Goal: Transaction & Acquisition: Download file/media

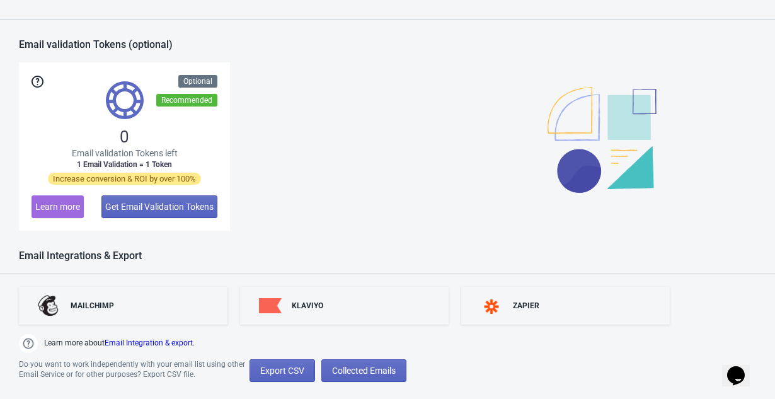
scroll to position [937, 0]
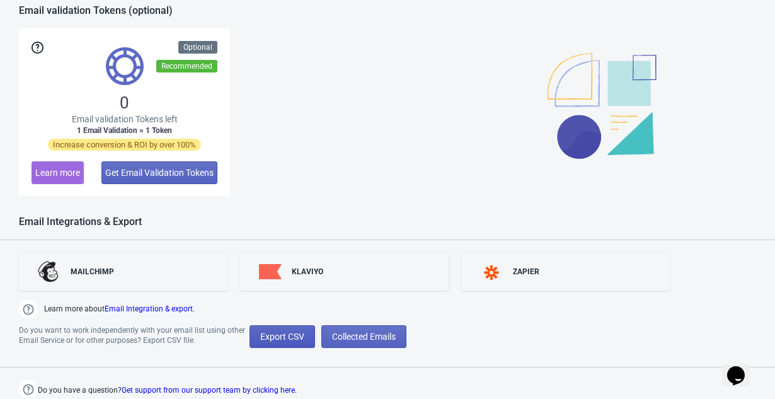
click at [293, 335] on span "Export CSV" at bounding box center [282, 337] width 44 height 10
select select "2025"
select select "10"
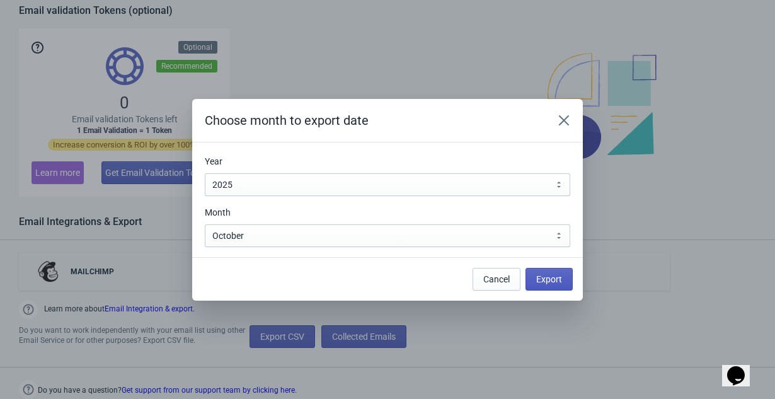
click at [540, 279] on span "Export" at bounding box center [549, 279] width 26 height 10
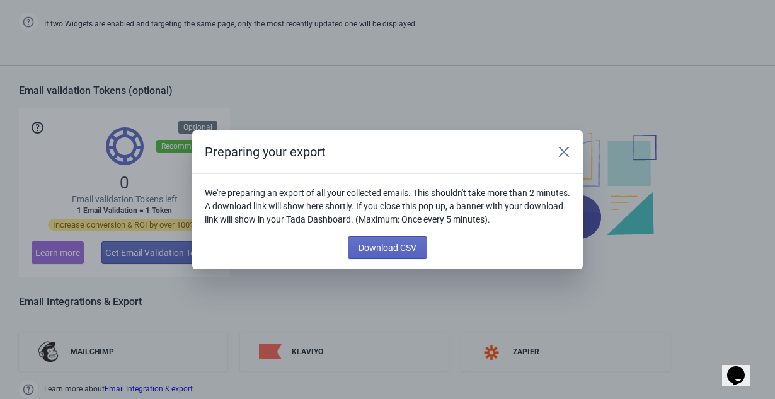
scroll to position [1017, 0]
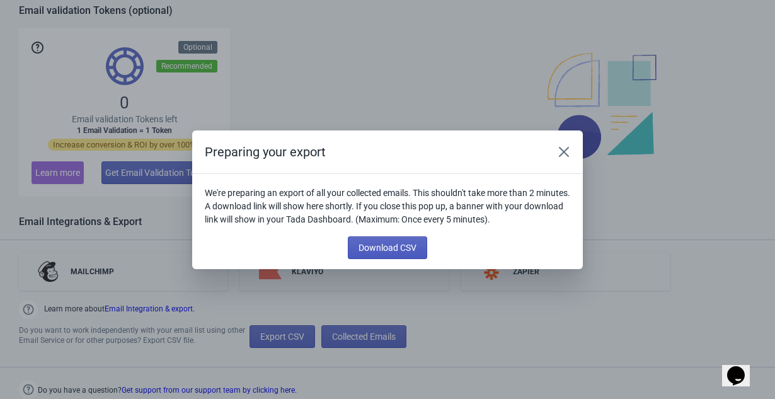
click at [378, 253] on button "Download CSV" at bounding box center [387, 247] width 79 height 23
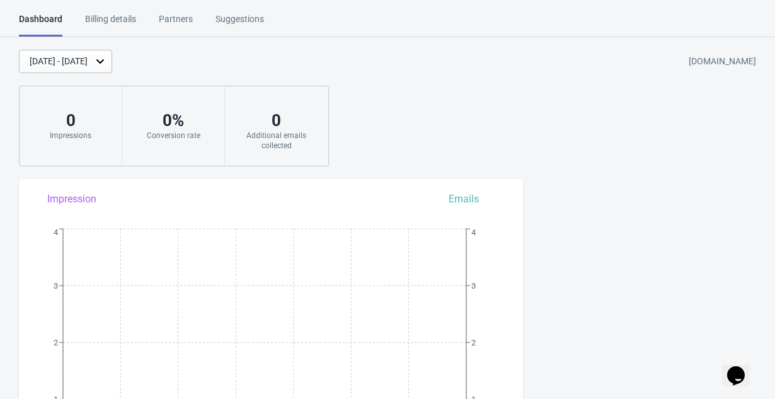
scroll to position [937, 0]
click at [533, 93] on div "Oct 4, 2025 - Oct 11, 2025 74c003-81.myshopify.com 0 Impressions 0 % Conversion…" at bounding box center [387, 108] width 775 height 117
